Goal: Information Seeking & Learning: Learn about a topic

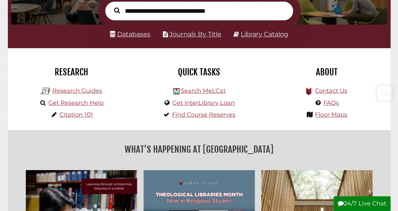
scroll to position [110, 0]
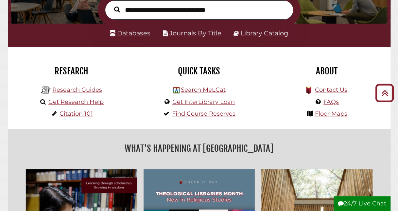
click at [140, 29] on li "Databases" at bounding box center [130, 32] width 41 height 11
click at [149, 34] on link "Databases" at bounding box center [130, 33] width 41 height 8
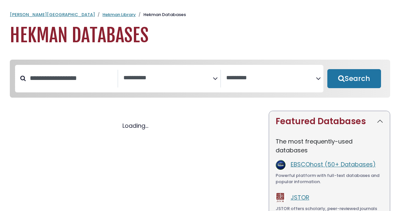
select select "Database Subject Filter"
select select "Database Vendors Filter"
select select "Database Subject Filter"
select select "Database Vendors Filter"
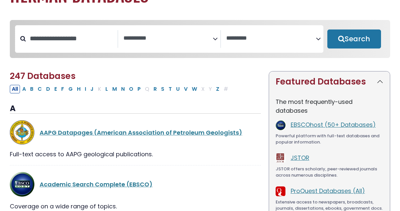
scroll to position [40, 0]
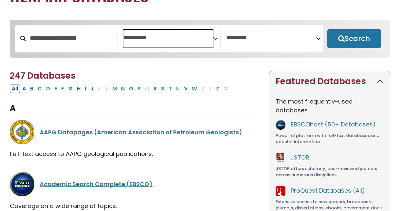
click at [210, 40] on textarea "Search" at bounding box center [168, 38] width 90 height 7
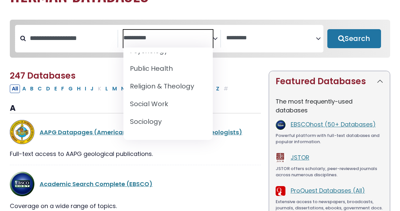
scroll to position [643, 0]
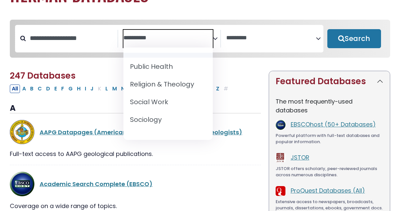
select select "*****"
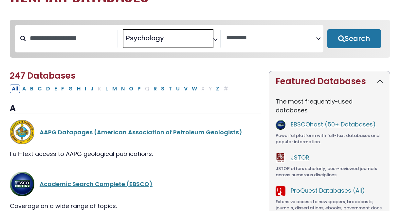
scroll to position [271, 0]
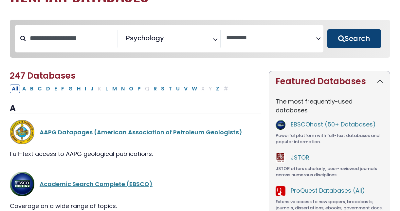
click at [336, 41] on button "Search" at bounding box center [354, 38] width 54 height 19
select select "Database Vendors Filter"
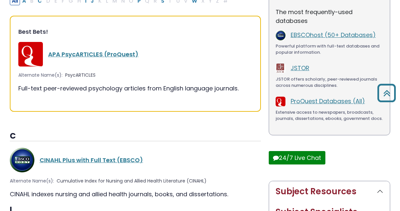
scroll to position [133, 0]
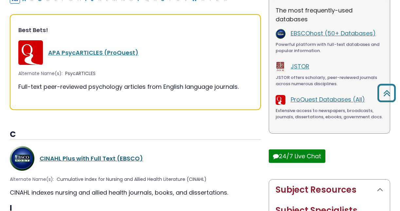
click at [116, 159] on link "CINAHL Plus with Full Text (EBSCO)" at bounding box center [91, 158] width 103 height 8
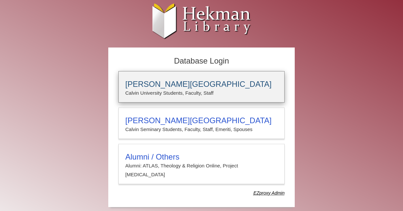
type input "**********"
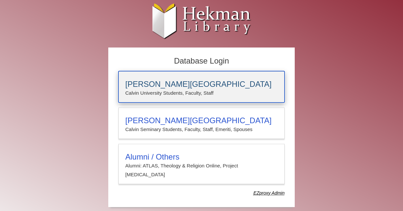
click at [198, 85] on h3 "Calvin University" at bounding box center [201, 84] width 152 height 9
